Goal: Task Accomplishment & Management: Manage account settings

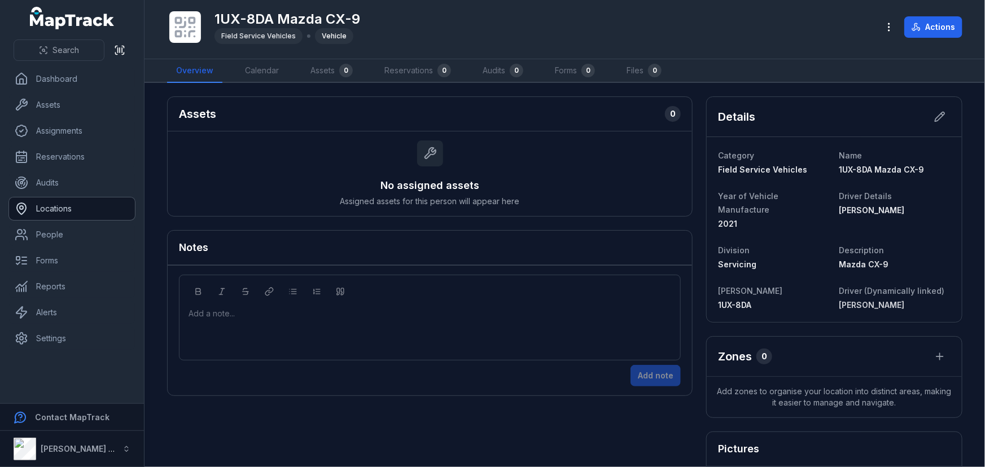
click at [77, 207] on link "Locations" at bounding box center [72, 209] width 126 height 23
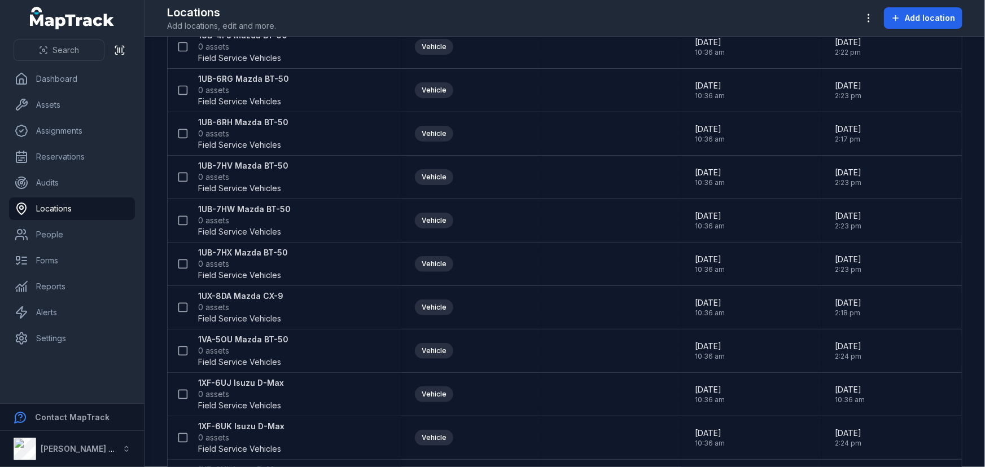
scroll to position [718, 0]
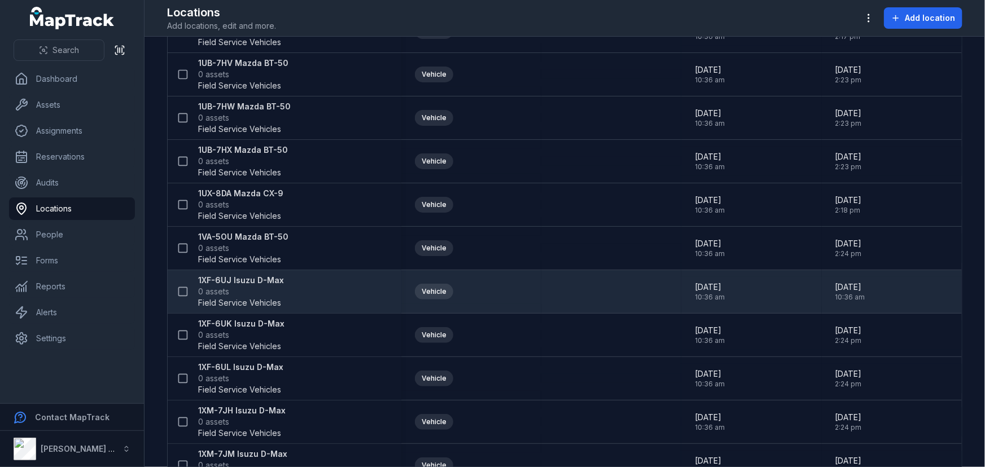
click at [248, 283] on strong "1XF-6UJ Isuzu D-Max" at bounding box center [241, 280] width 86 height 11
click at [253, 278] on strong "1XF-6UJ Isuzu D-Max" at bounding box center [241, 280] width 86 height 11
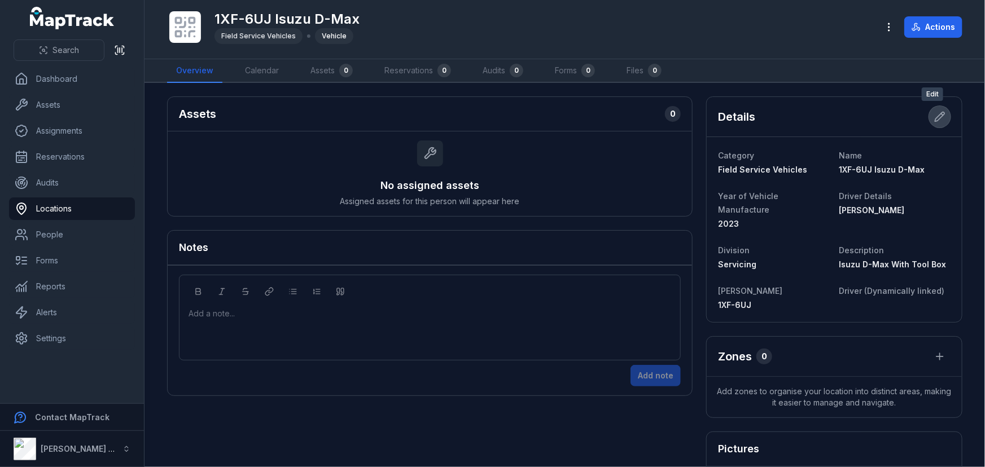
click at [934, 117] on icon at bounding box center [939, 116] width 11 height 11
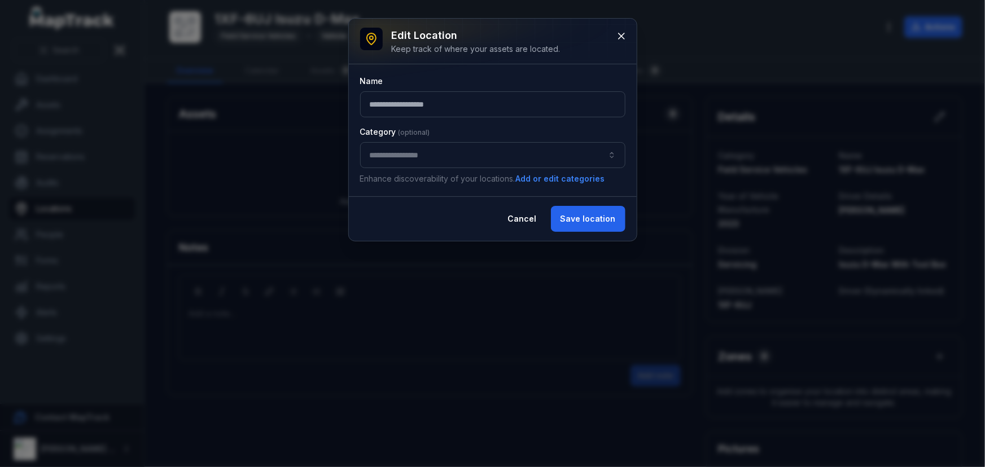
type input "**********"
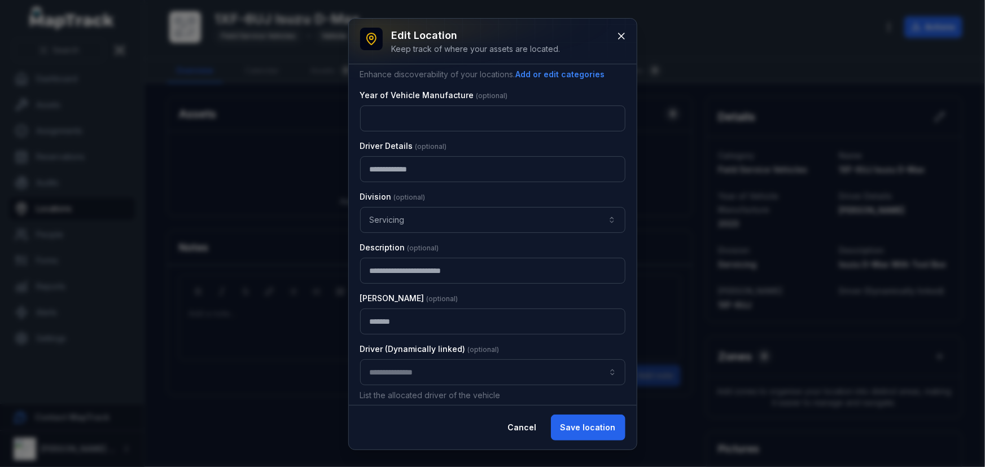
scroll to position [110, 0]
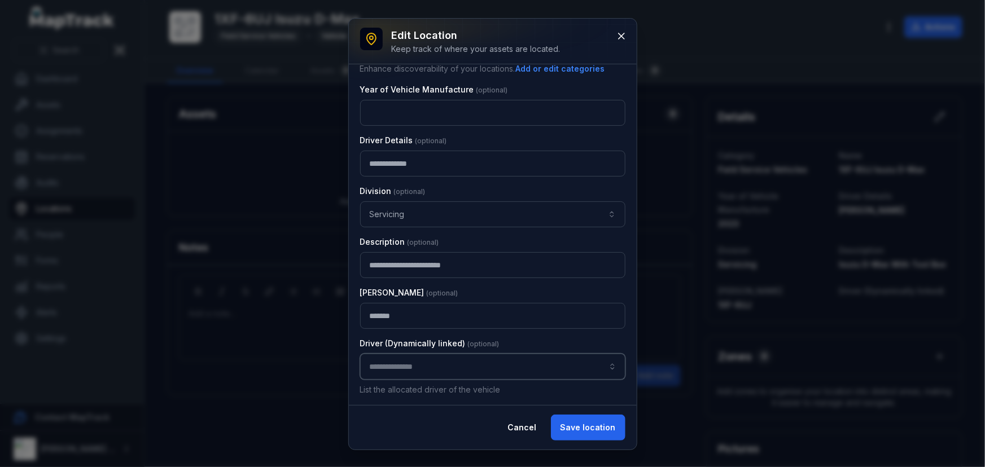
click at [393, 366] on input "location-edit:cf[d6683de5-f620-451f-9d8c-49da64e7b9fb]-label" at bounding box center [492, 367] width 265 height 26
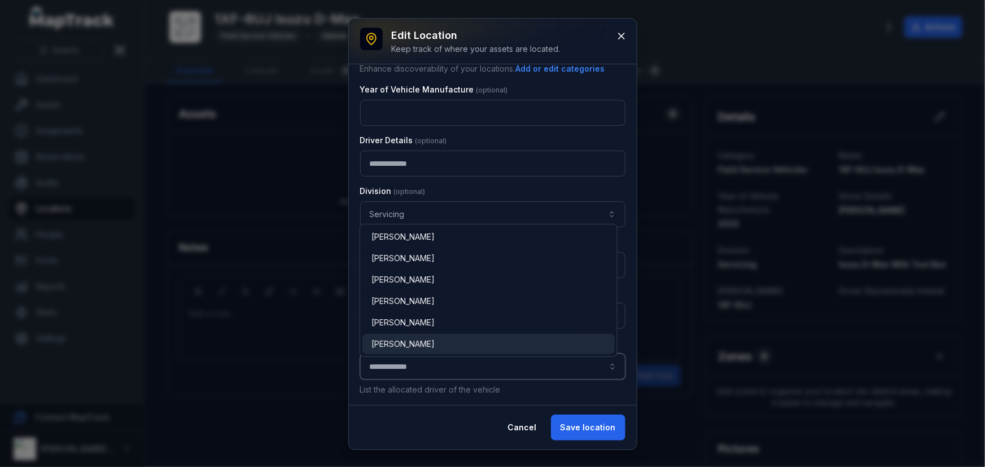
click at [409, 349] on span "David Reevell" at bounding box center [402, 344] width 63 height 11
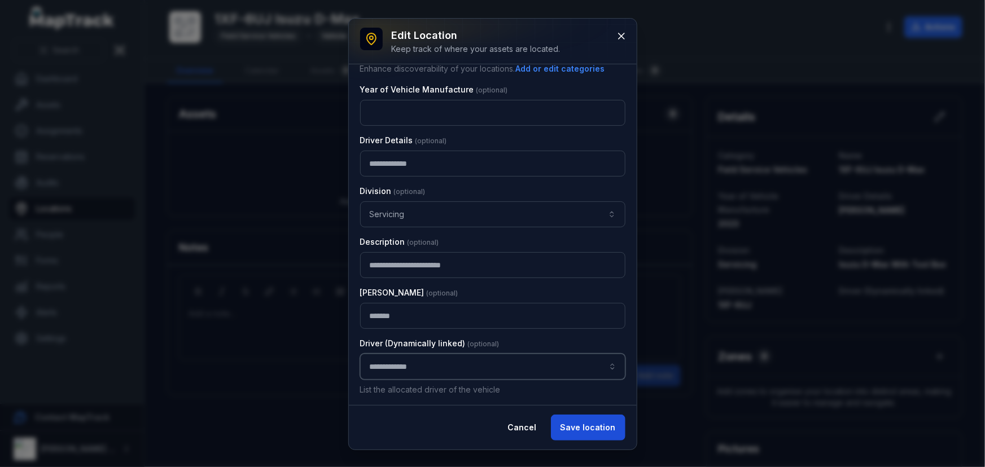
type input "**********"
click at [576, 427] on button "Save location" at bounding box center [588, 428] width 75 height 26
